Goal: Task Accomplishment & Management: Manage account settings

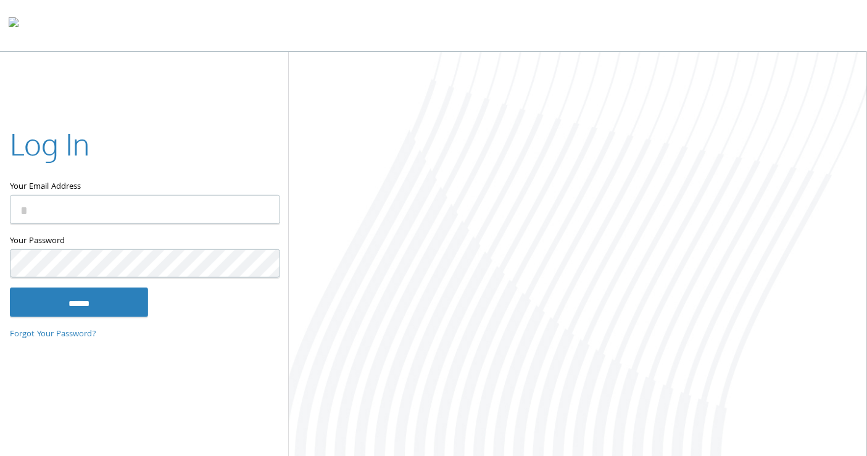
click at [249, 207] on input "Your Email Address" at bounding box center [145, 209] width 270 height 29
click at [74, 207] on input "**********" at bounding box center [145, 209] width 270 height 29
type input "**********"
click at [10, 287] on input "******" at bounding box center [79, 302] width 138 height 30
